Goal: Task Accomplishment & Management: Use online tool/utility

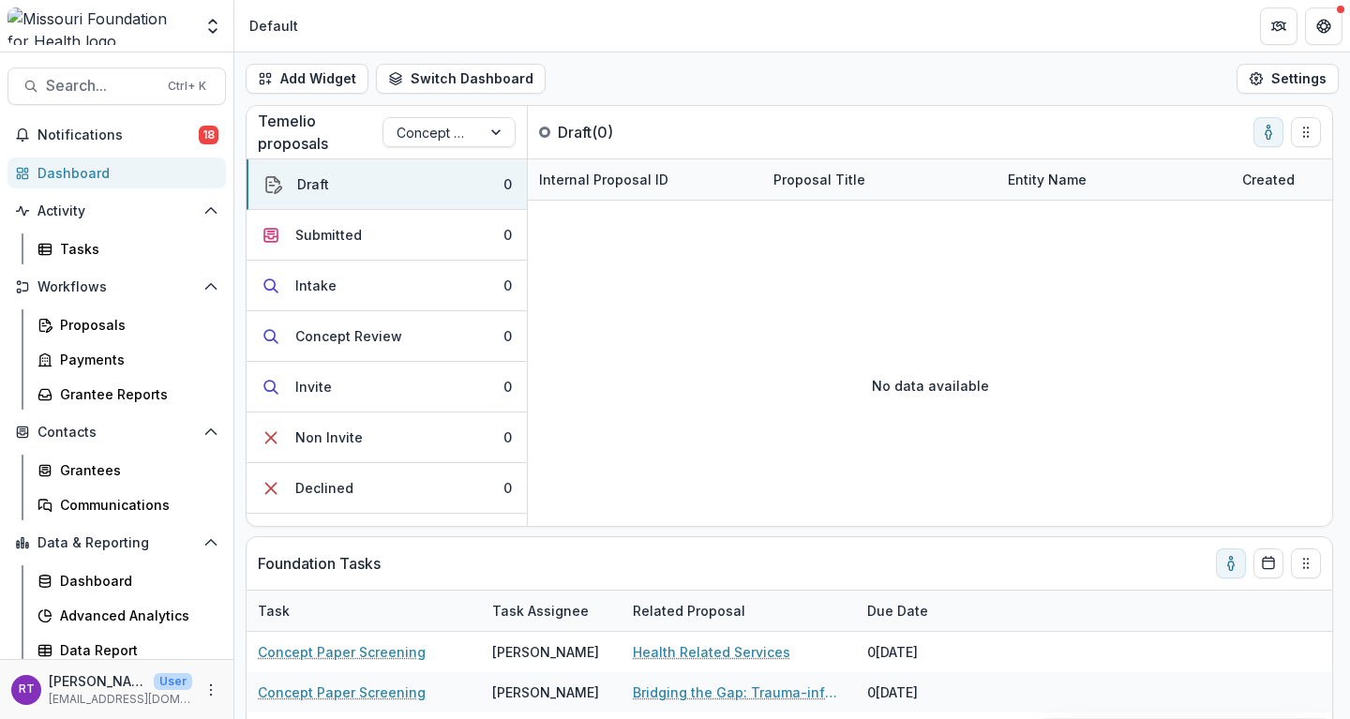
click at [1272, 133] on icon "toggle-assigned-to-me" at bounding box center [1269, 134] width 6 height 8
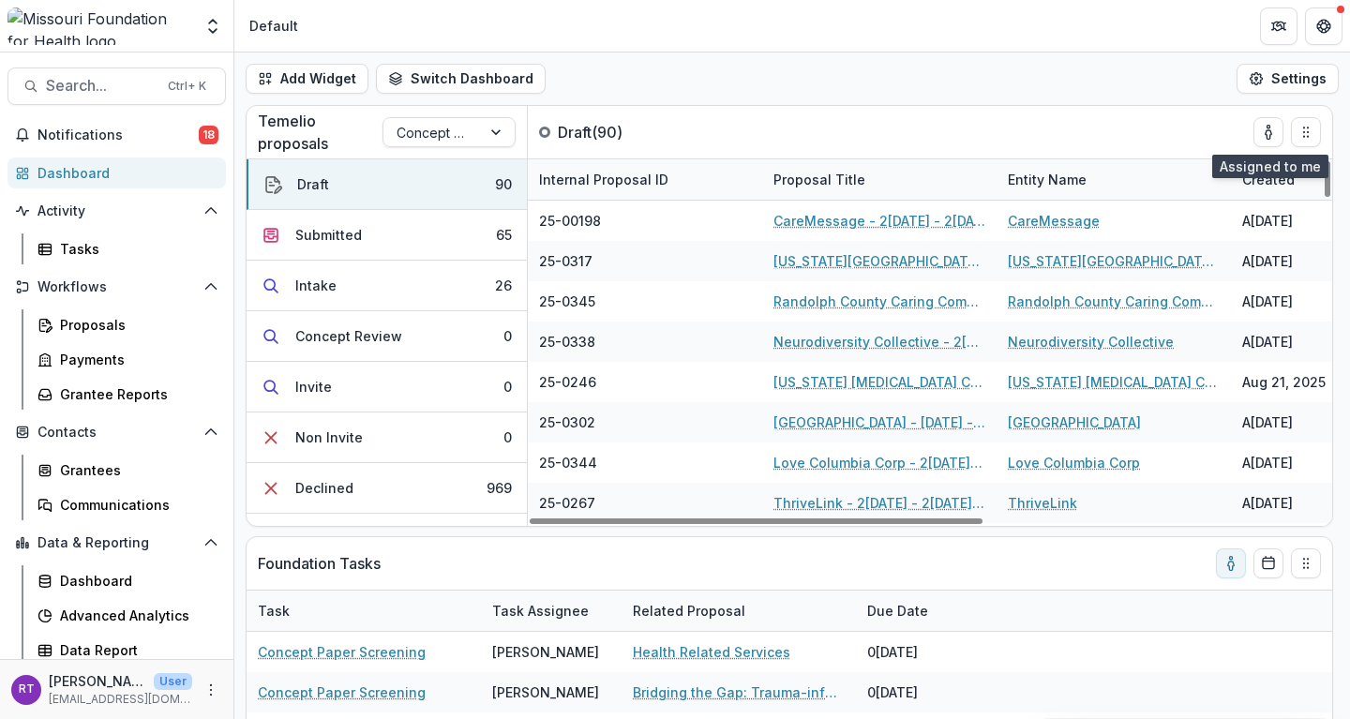
scroll to position [88, 0]
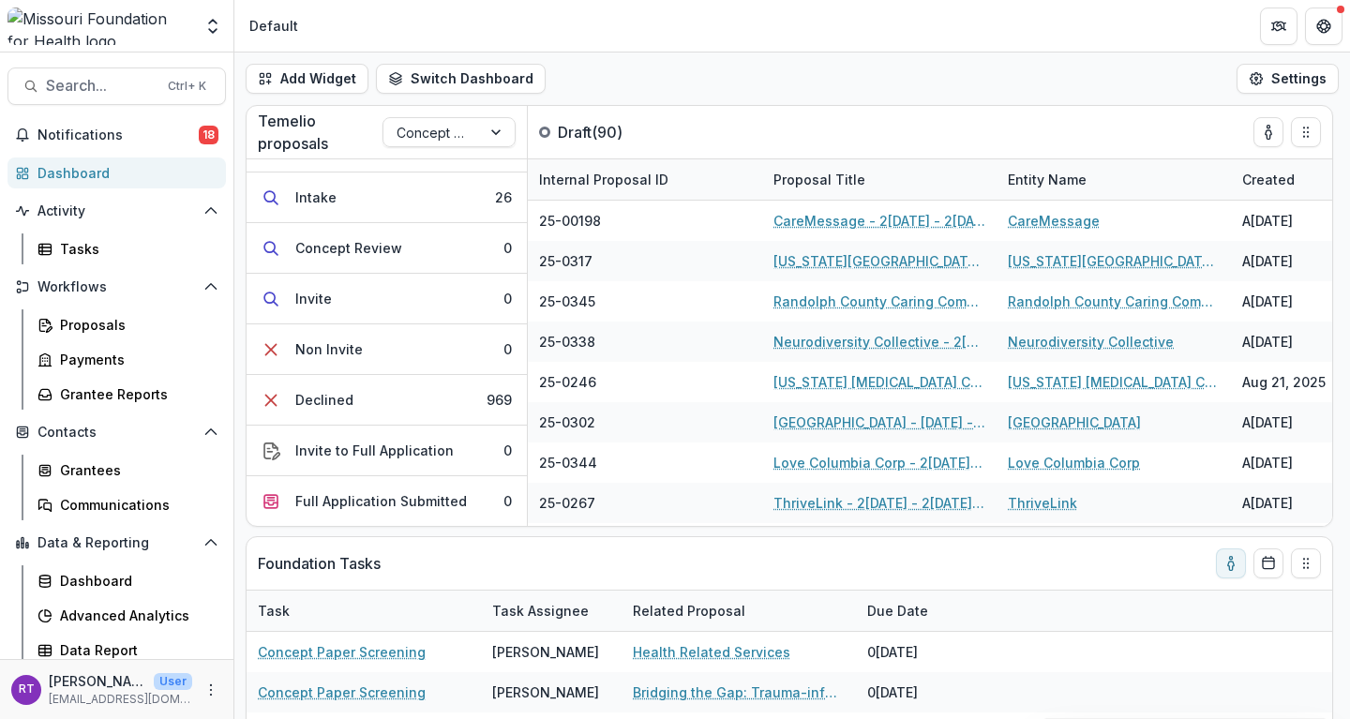
click at [427, 412] on button "Declined 969" at bounding box center [387, 400] width 280 height 51
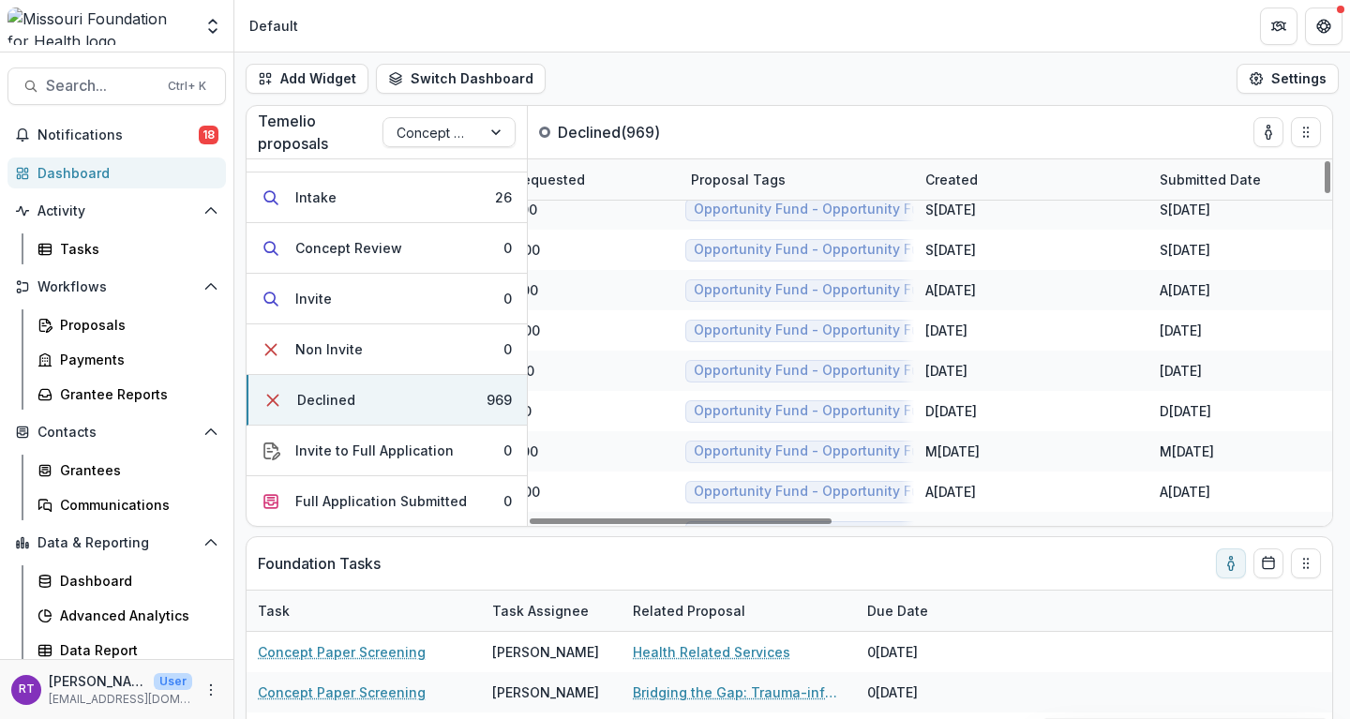
scroll to position [0, 551]
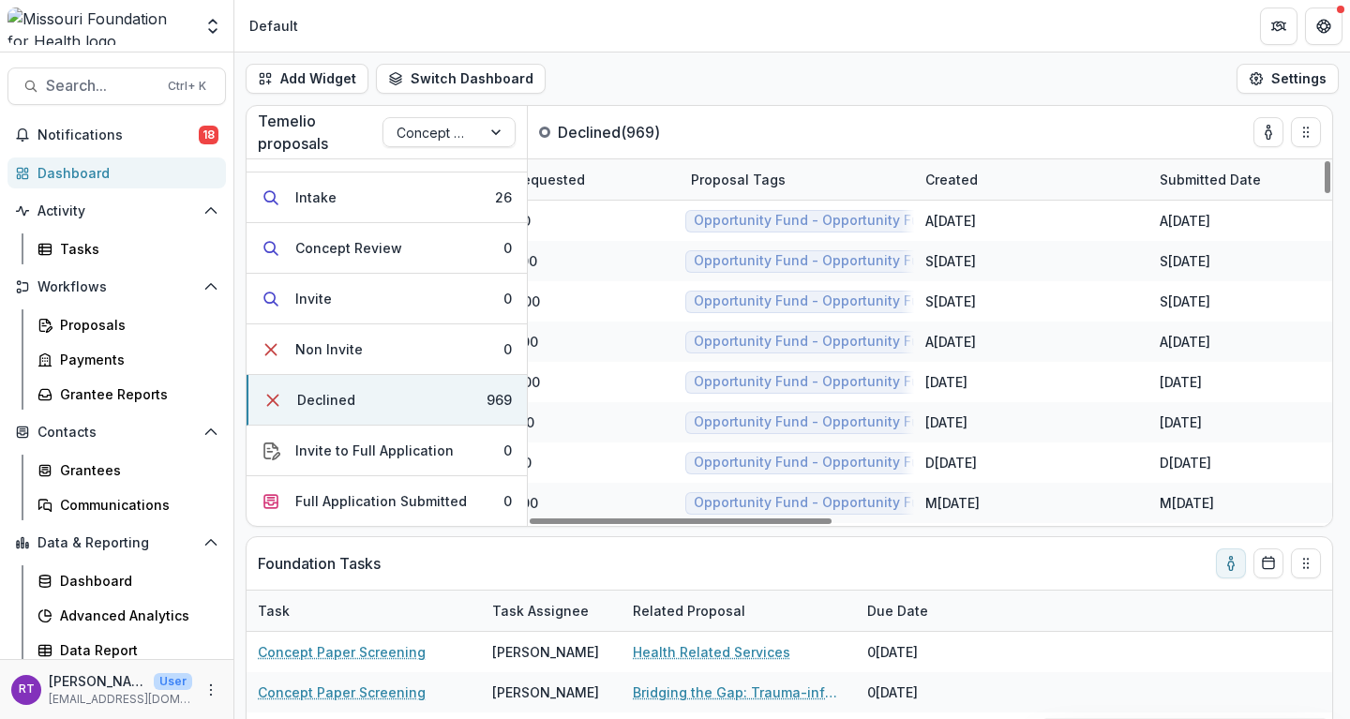
click at [1224, 184] on div "Submitted Date" at bounding box center [1211, 180] width 124 height 20
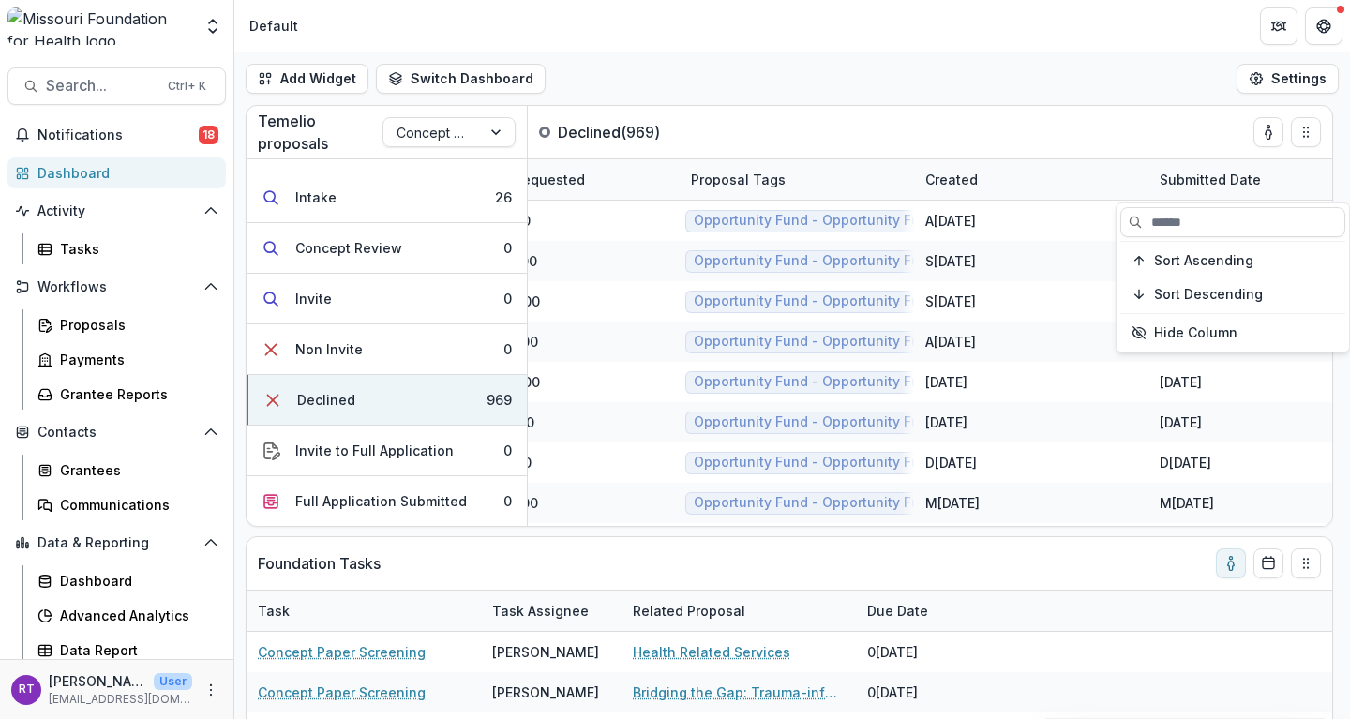
click at [1201, 283] on button "Sort Descending" at bounding box center [1233, 294] width 225 height 30
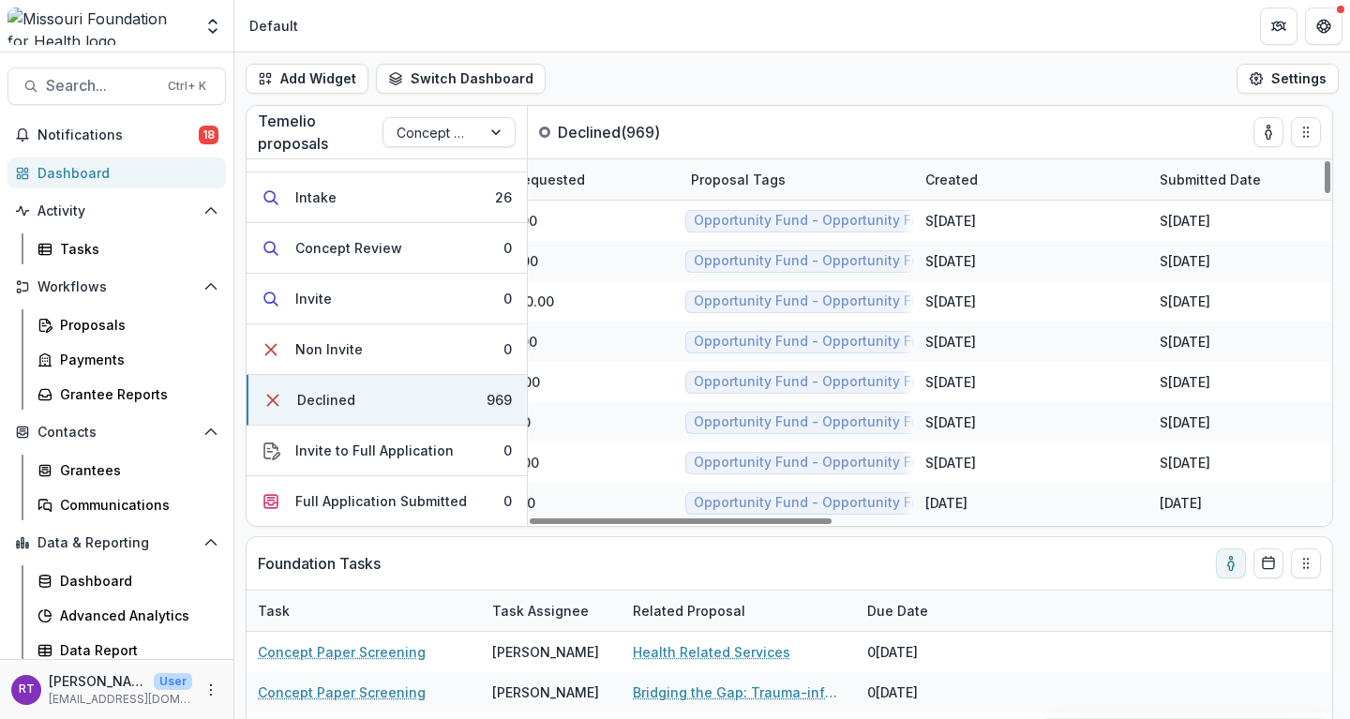
click at [1004, 110] on div "Temelio proposals Concept Paper Declined ( 969 )" at bounding box center [769, 132] width 1045 height 53
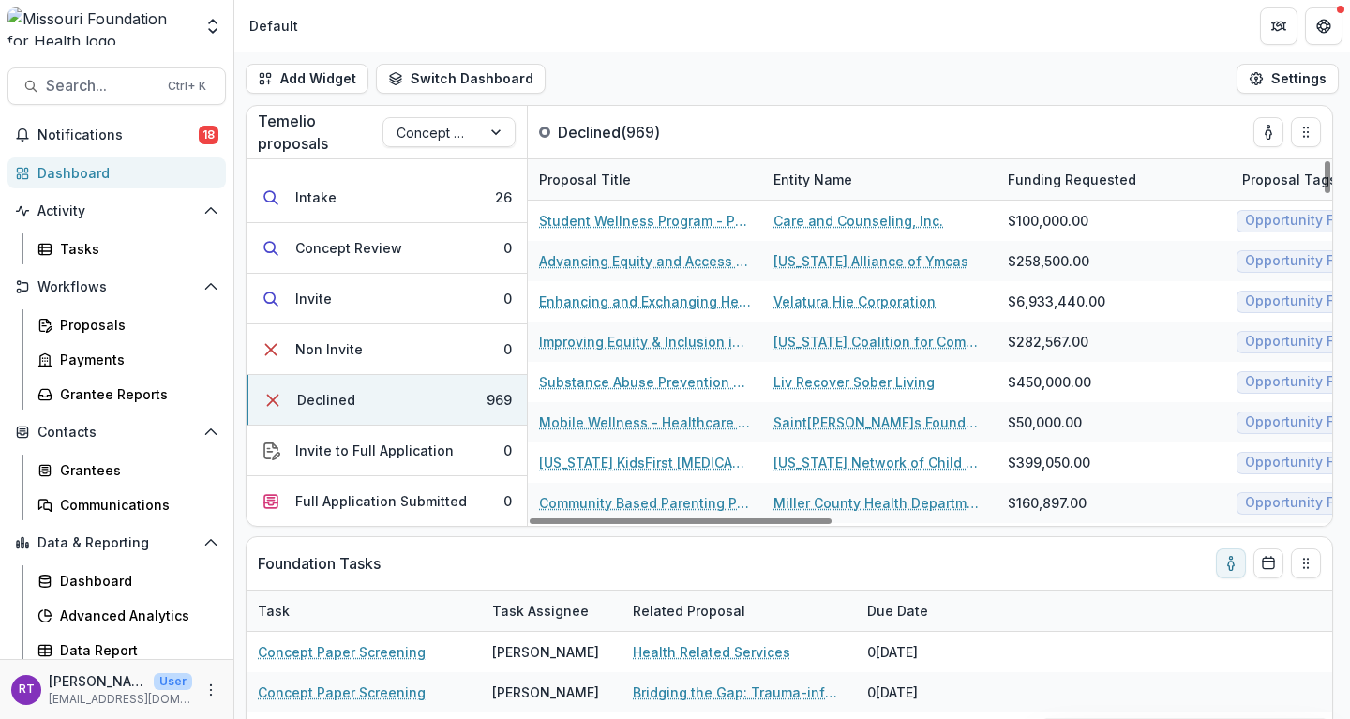
scroll to position [0, 0]
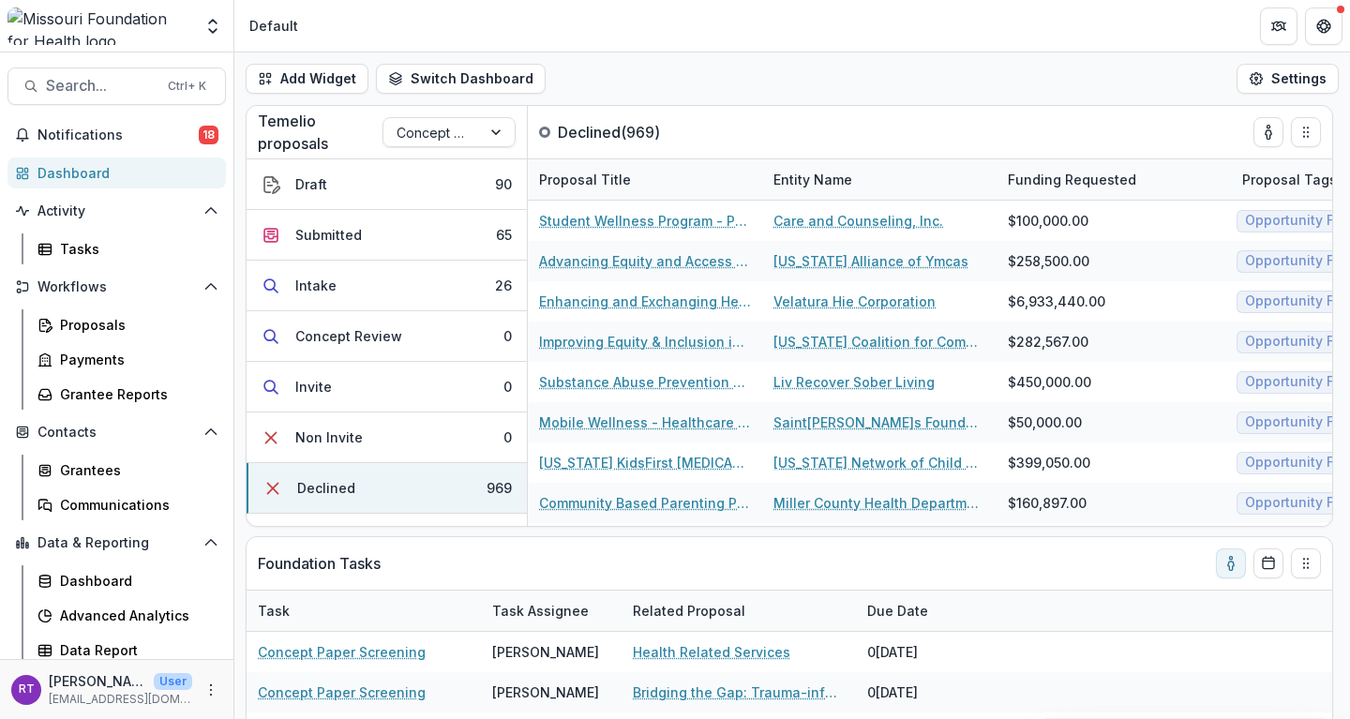
click at [447, 169] on button "Draft 90" at bounding box center [387, 184] width 280 height 51
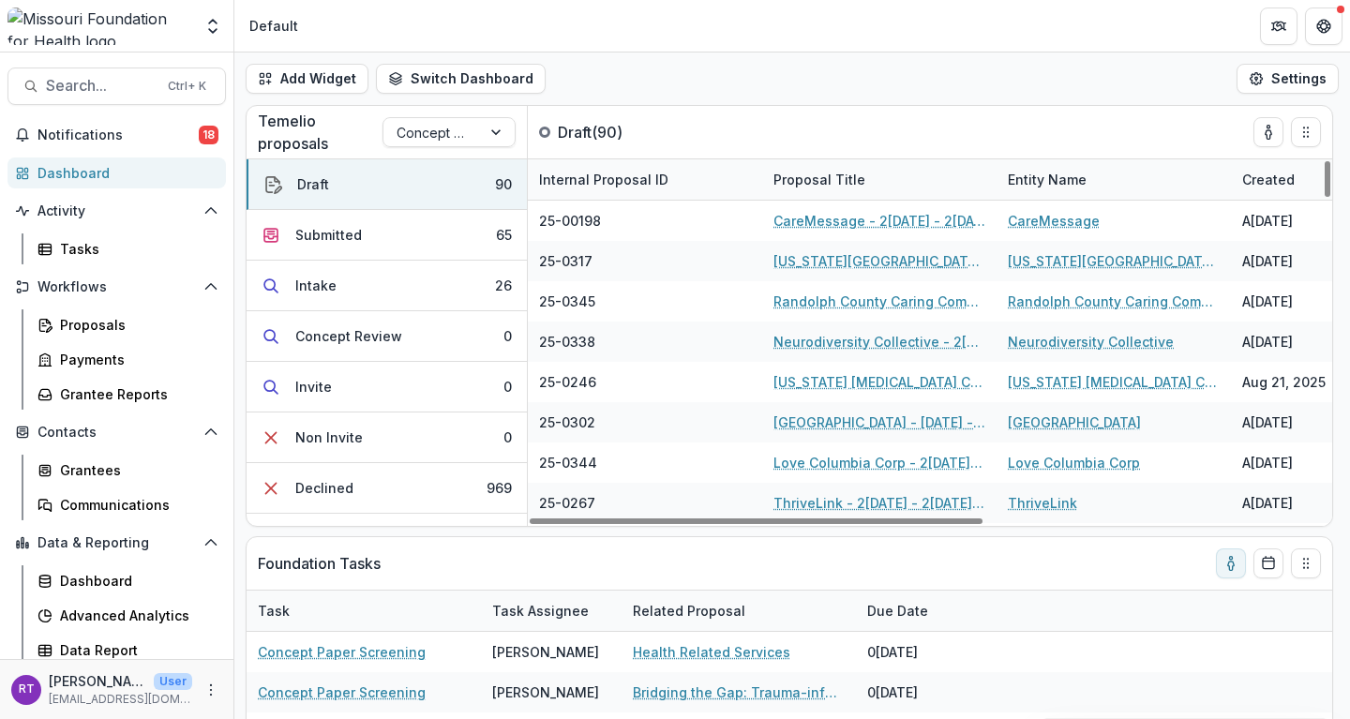
click at [442, 229] on button "Submitted 65" at bounding box center [387, 235] width 280 height 51
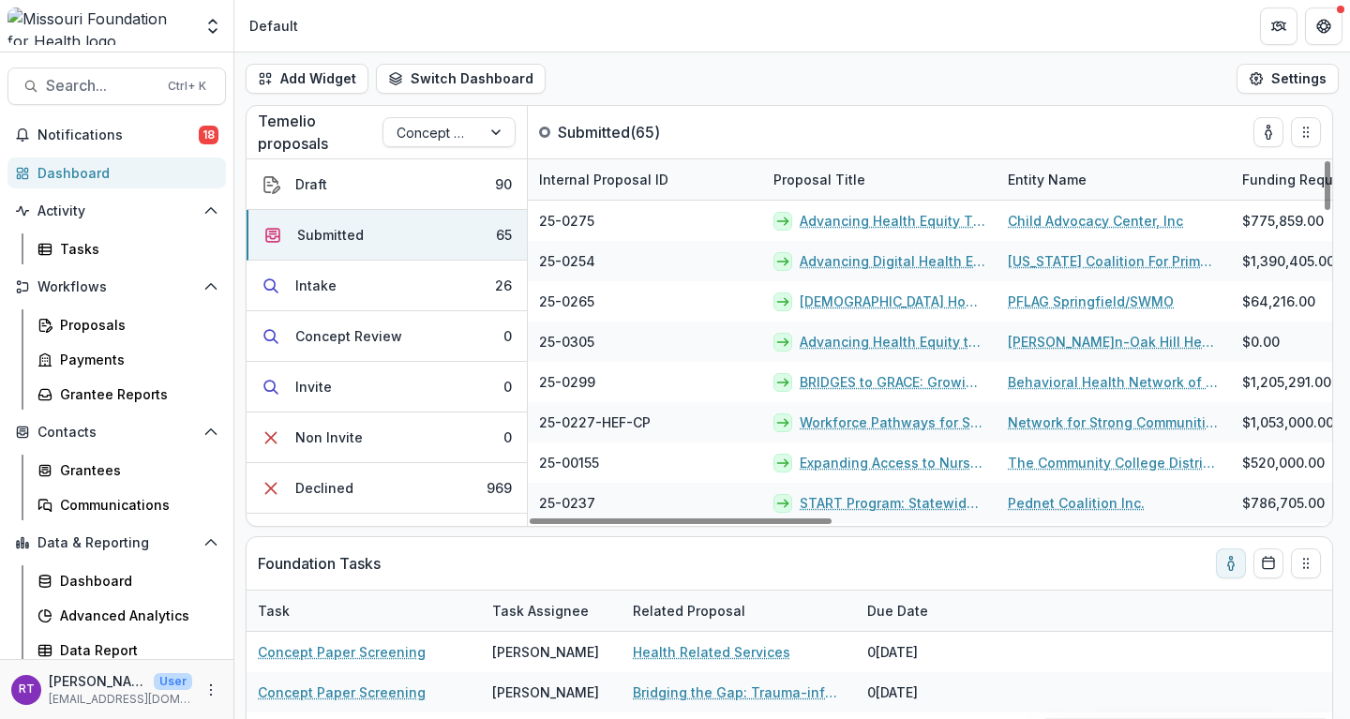
click at [461, 284] on button "Intake 26" at bounding box center [387, 286] width 280 height 51
